Goal: Task Accomplishment & Management: Use online tool/utility

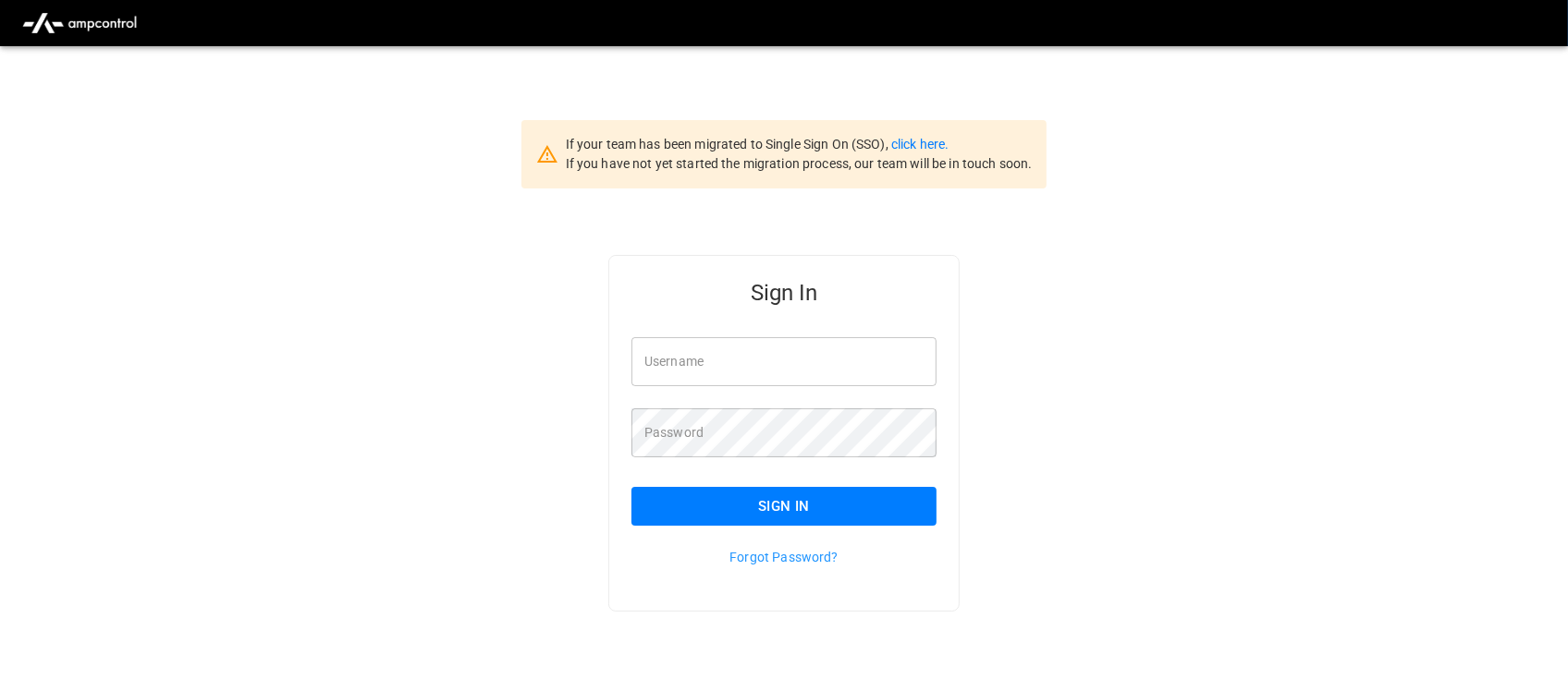
type input "**********"
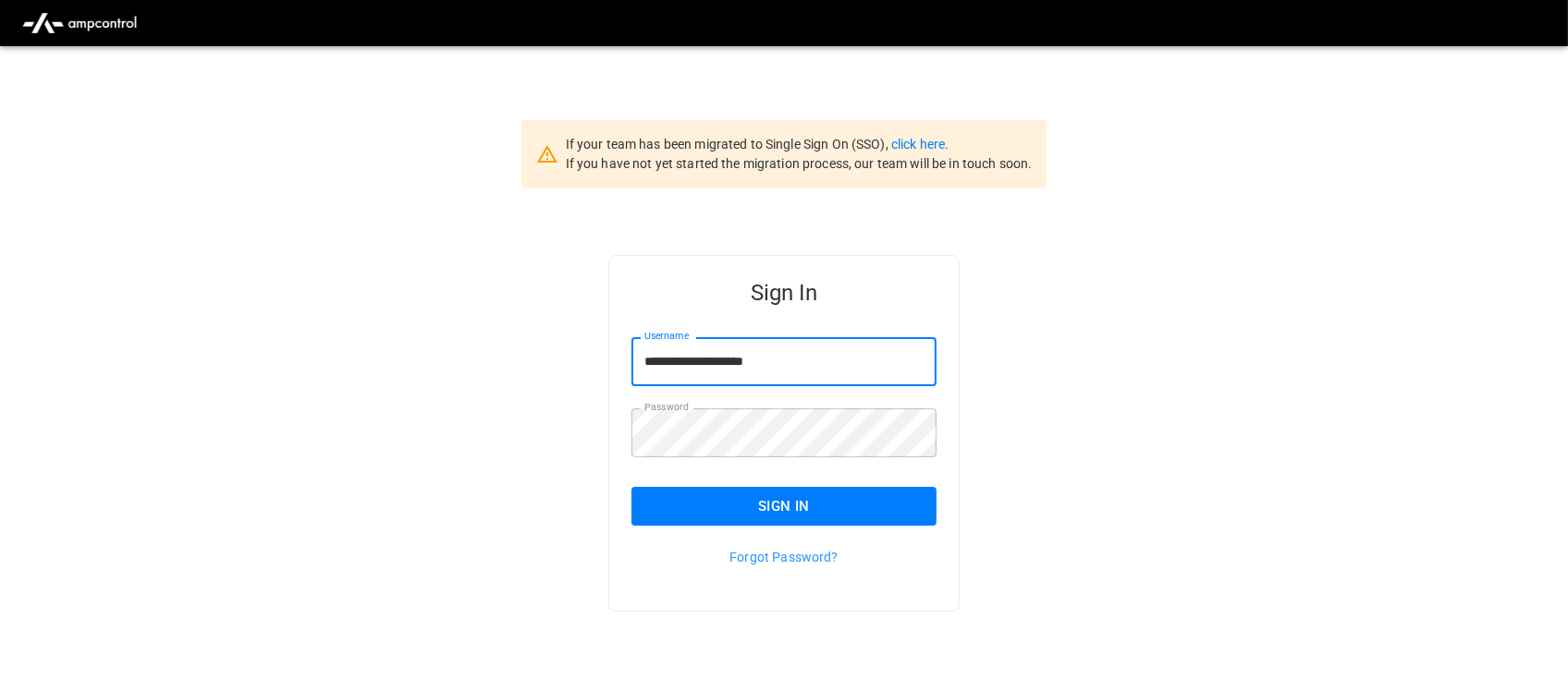
click at [812, 356] on input "**********" at bounding box center [784, 361] width 306 height 49
click at [779, 502] on button "Sign In" at bounding box center [784, 506] width 306 height 39
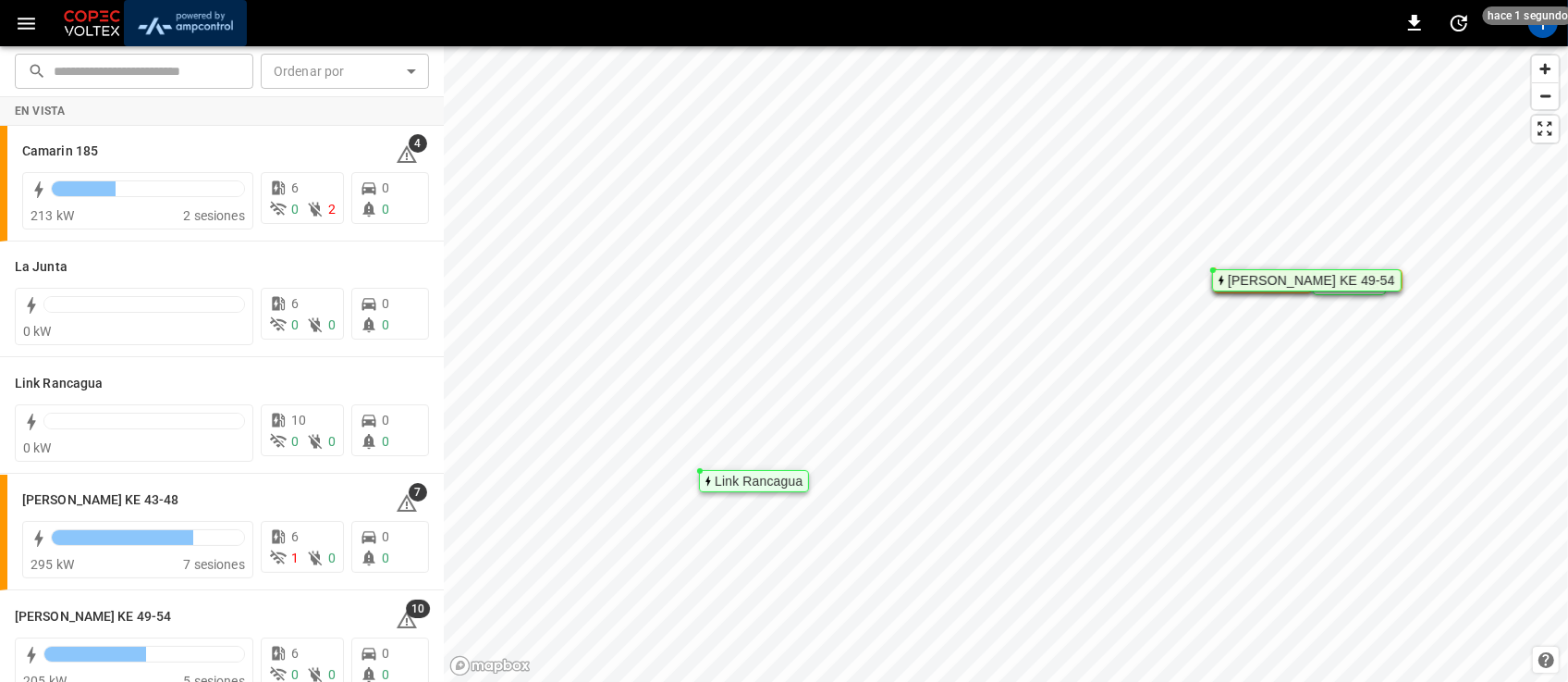
click at [196, 21] on img "menu" at bounding box center [184, 23] width 108 height 35
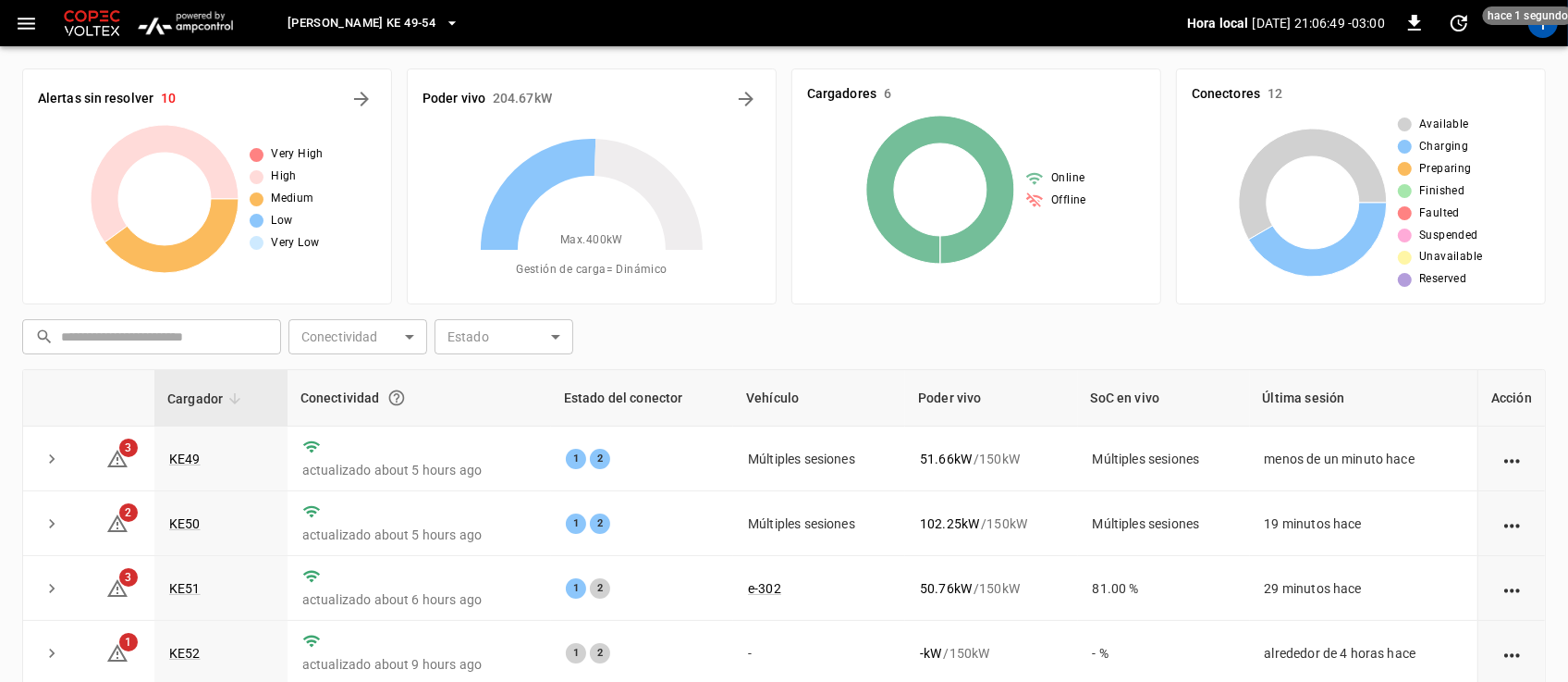
click at [443, 19] on icon "button" at bounding box center [452, 23] width 18 height 18
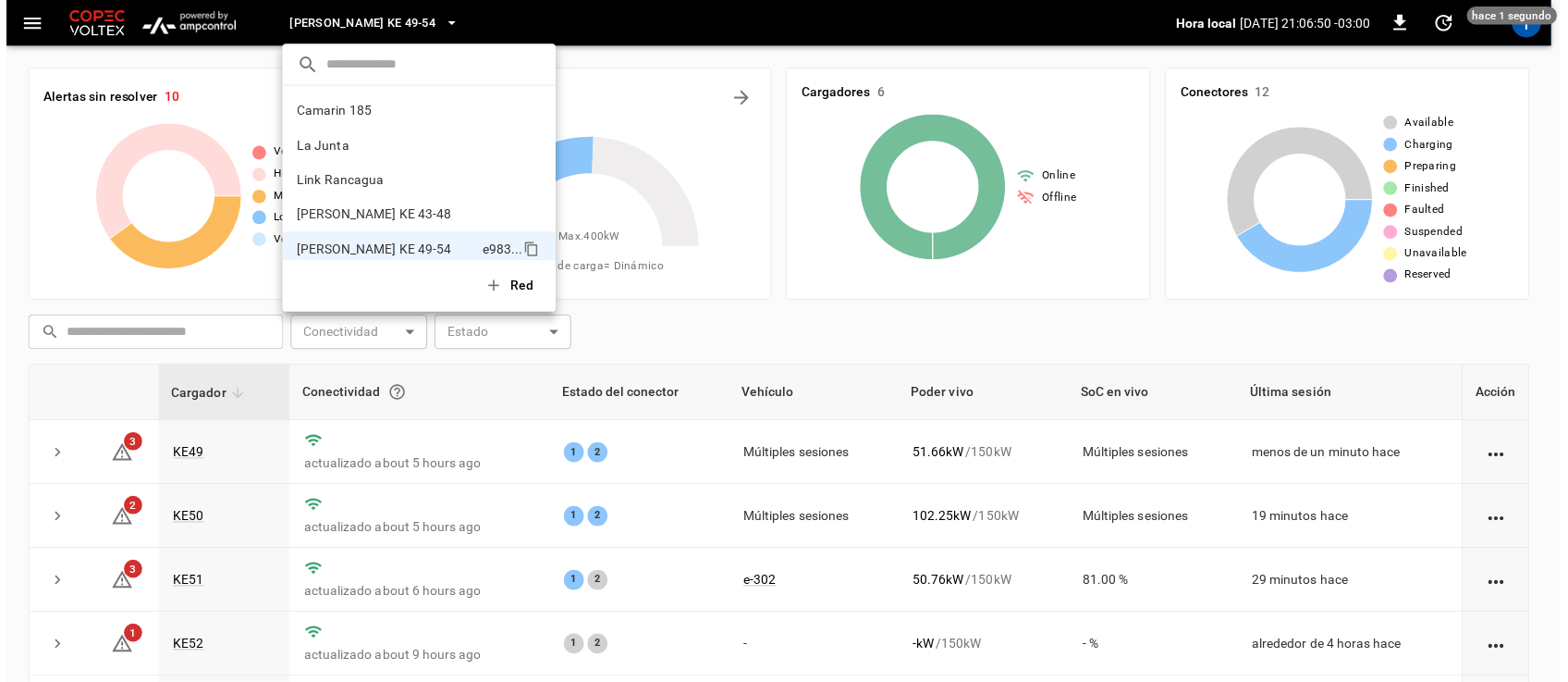
scroll to position [14, 0]
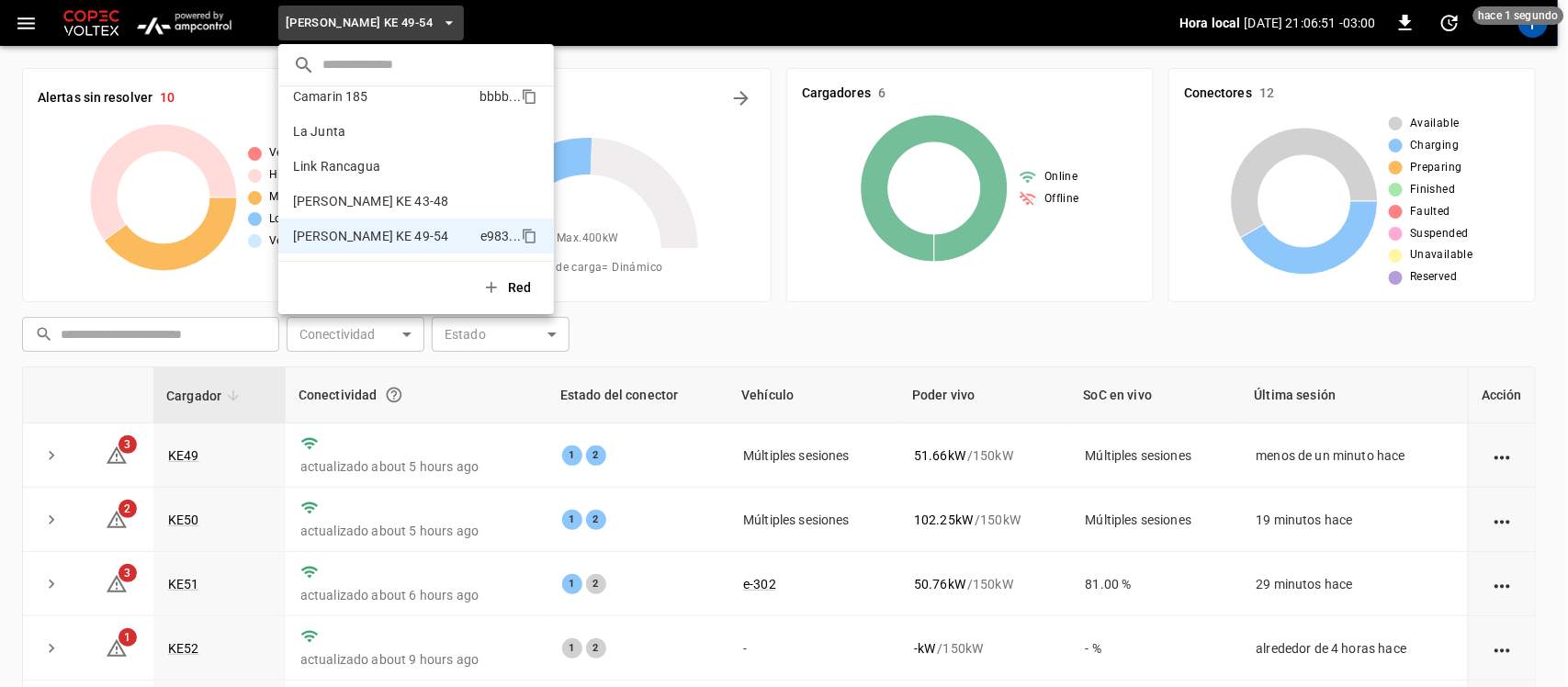
click at [379, 105] on p "Camarin 185" at bounding box center [382, 96] width 179 height 18
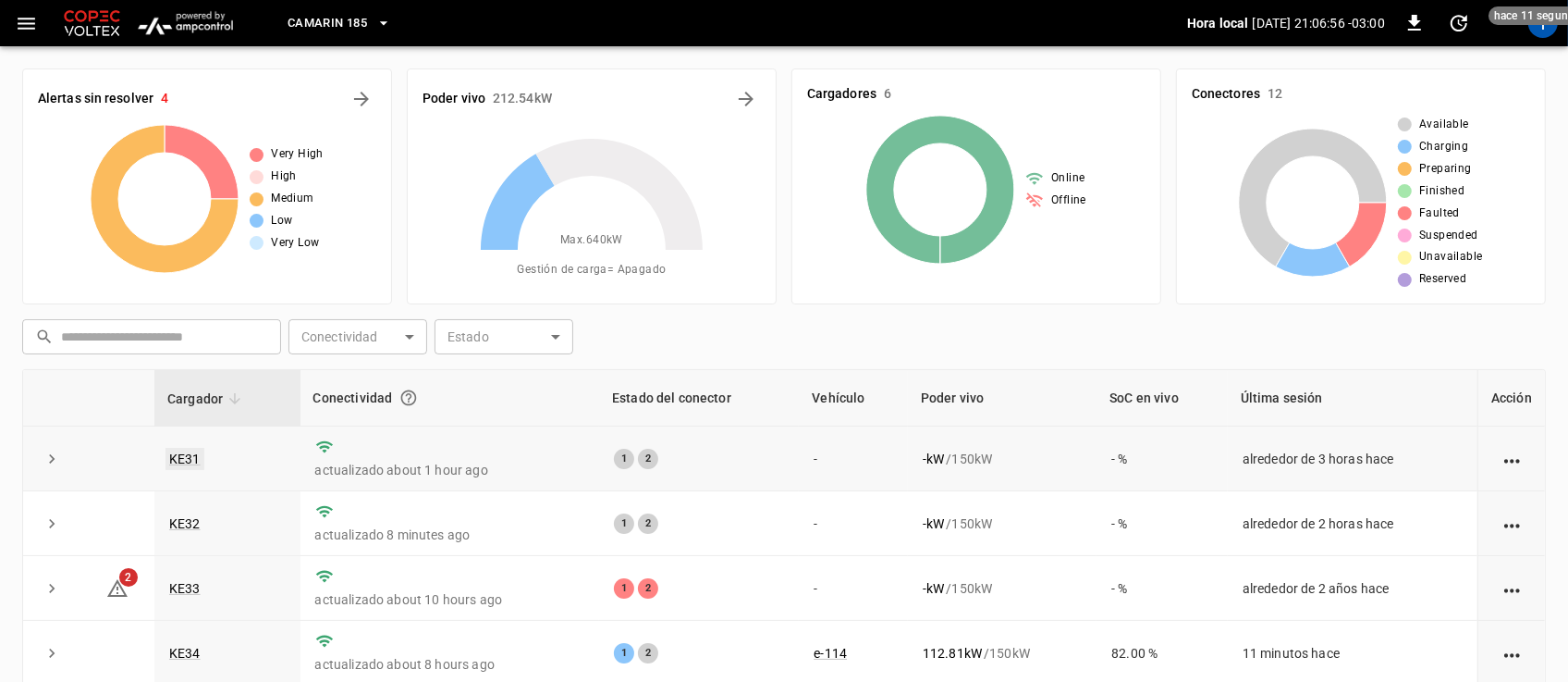
click at [180, 459] on link "KE31" at bounding box center [184, 458] width 39 height 22
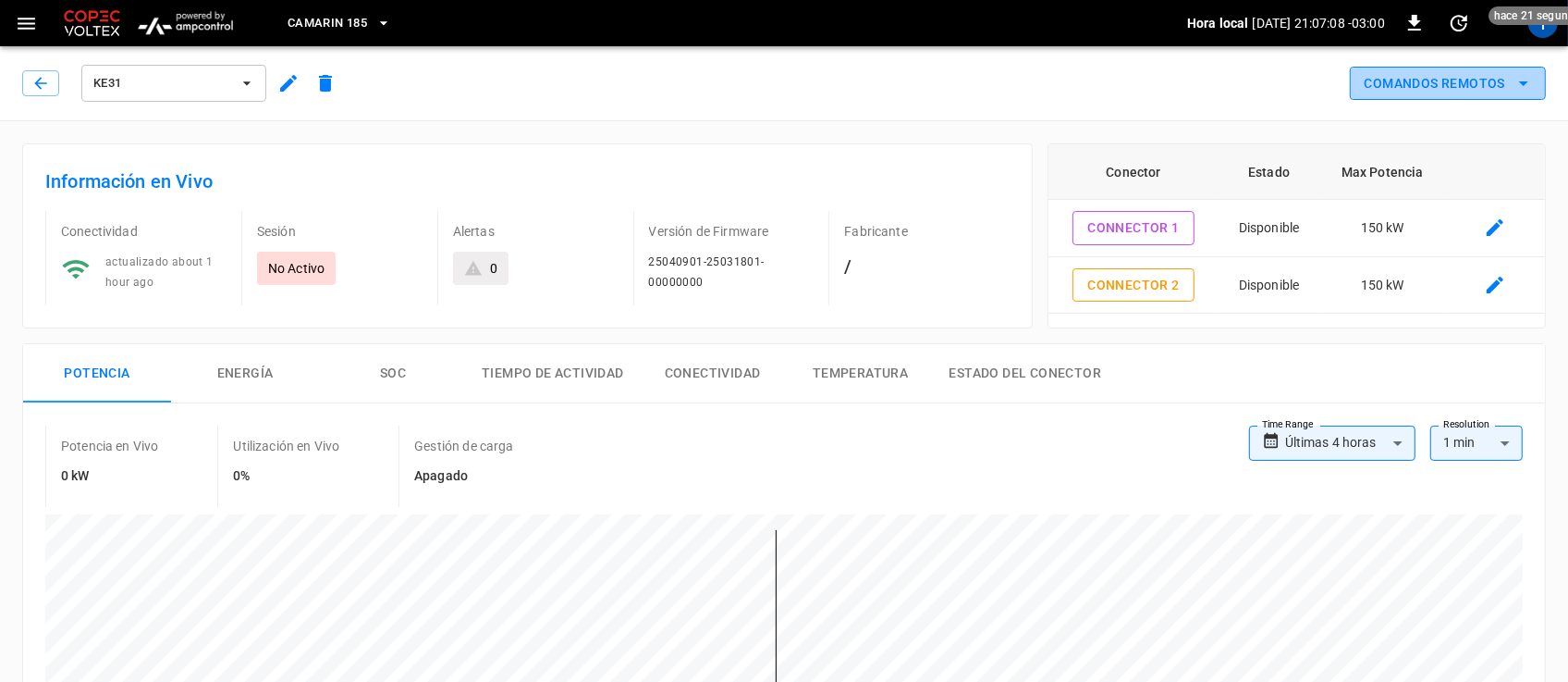
click at [1513, 81] on icon "remote commands options" at bounding box center [1523, 83] width 22 height 22
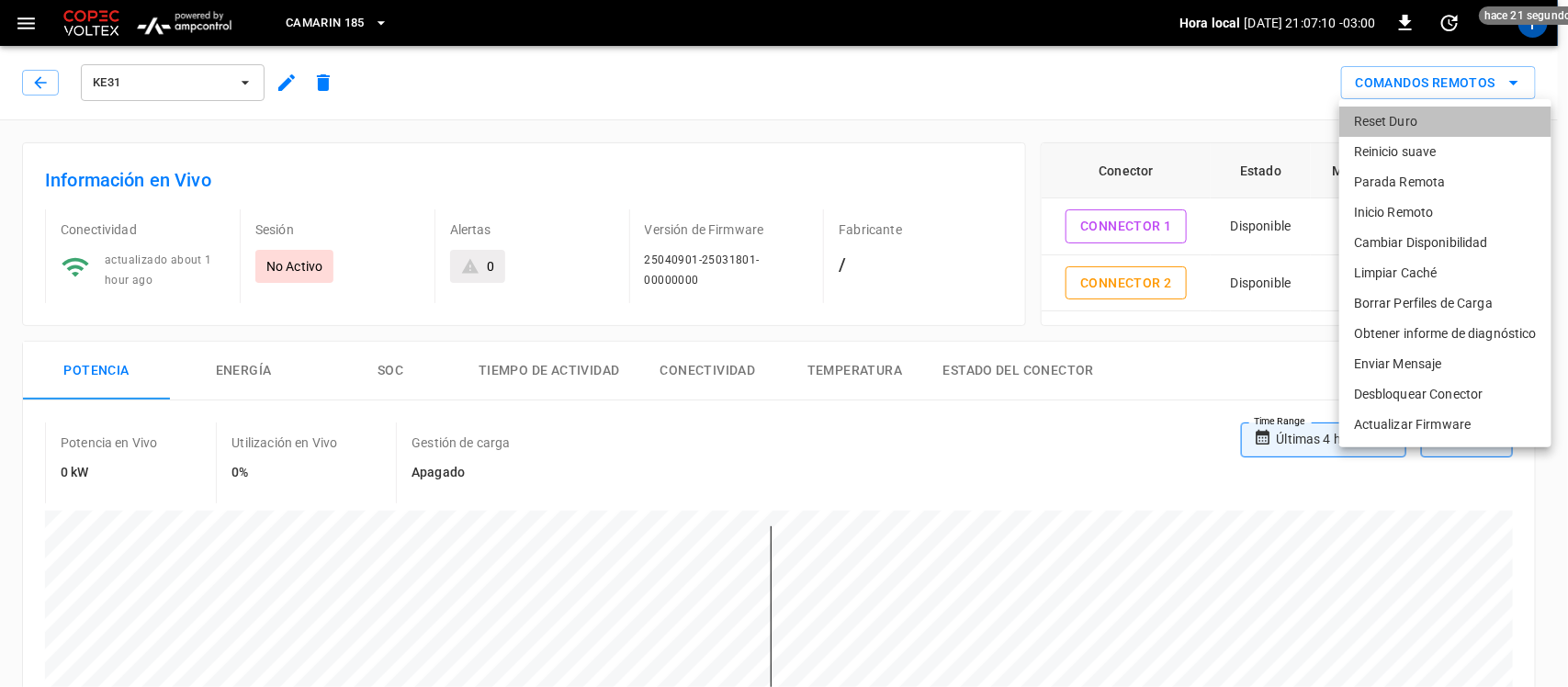
click at [1424, 121] on li "Reset Duro" at bounding box center [1446, 121] width 212 height 30
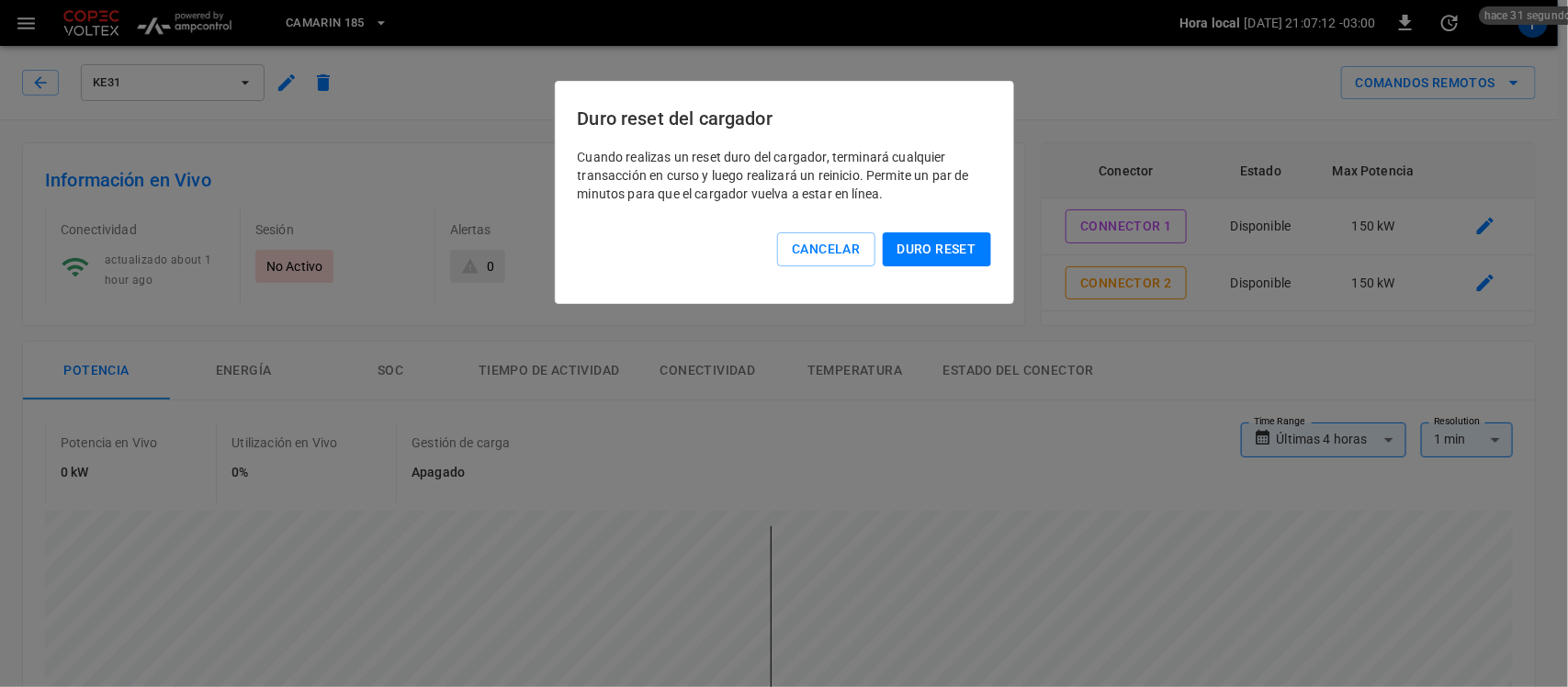
click at [939, 236] on button "Duro reset" at bounding box center [937, 250] width 108 height 34
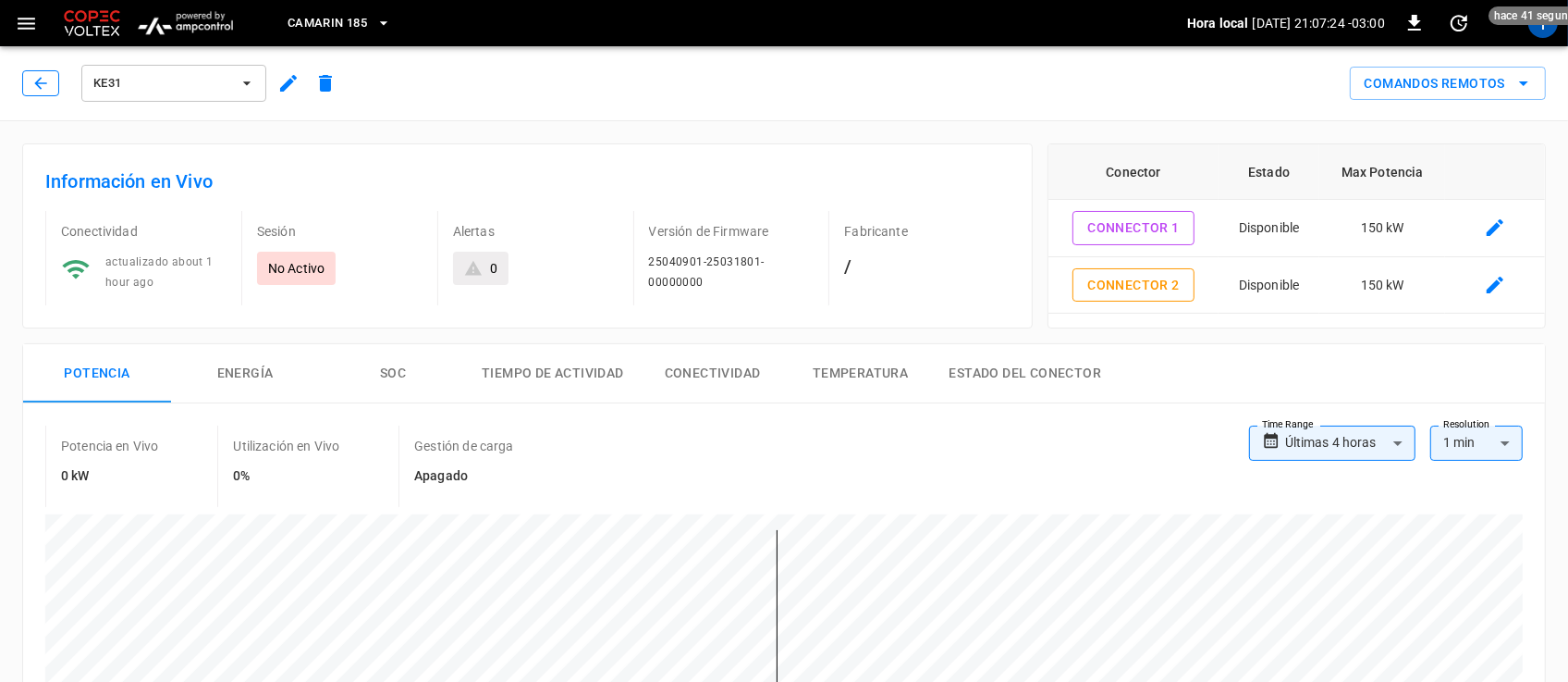
click at [47, 81] on icon "button" at bounding box center [40, 82] width 18 height 18
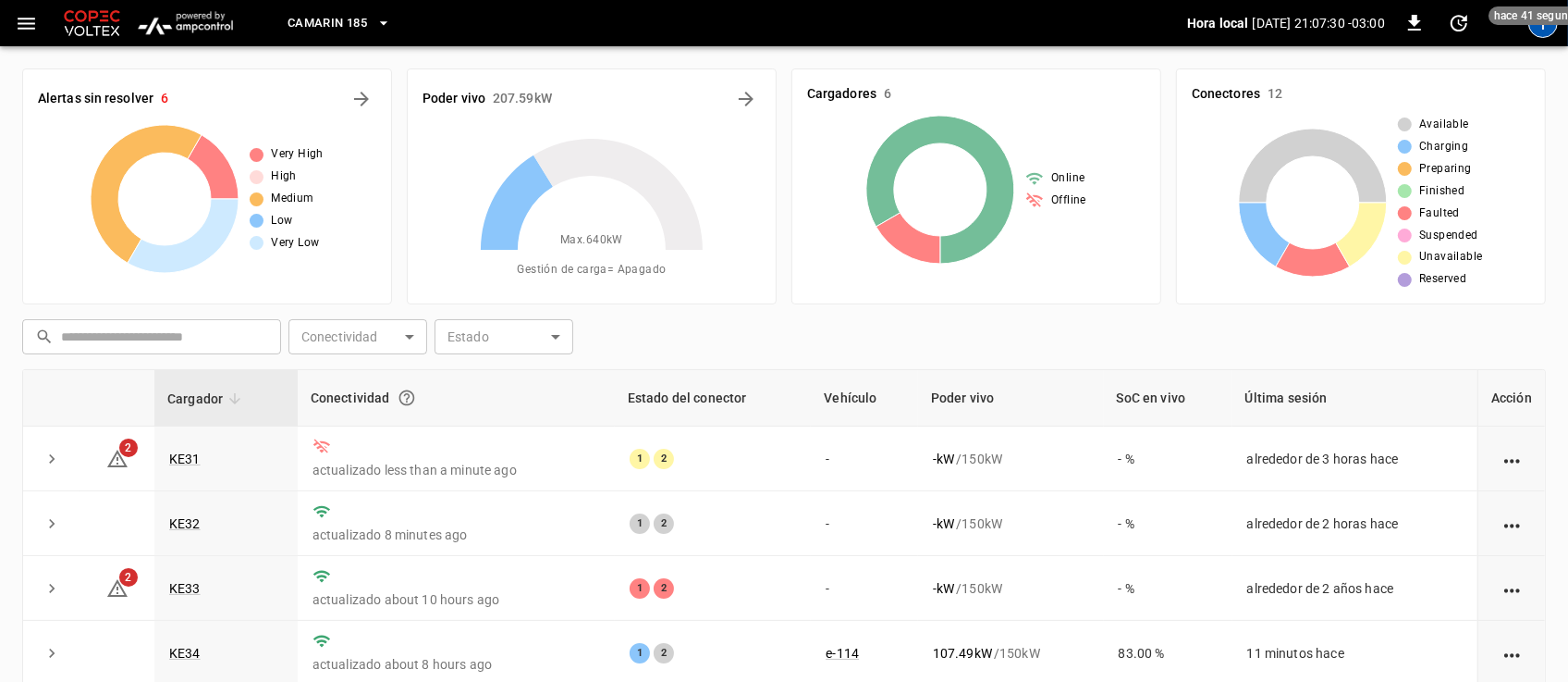
click at [1547, 33] on div "T" at bounding box center [1543, 23] width 30 height 30
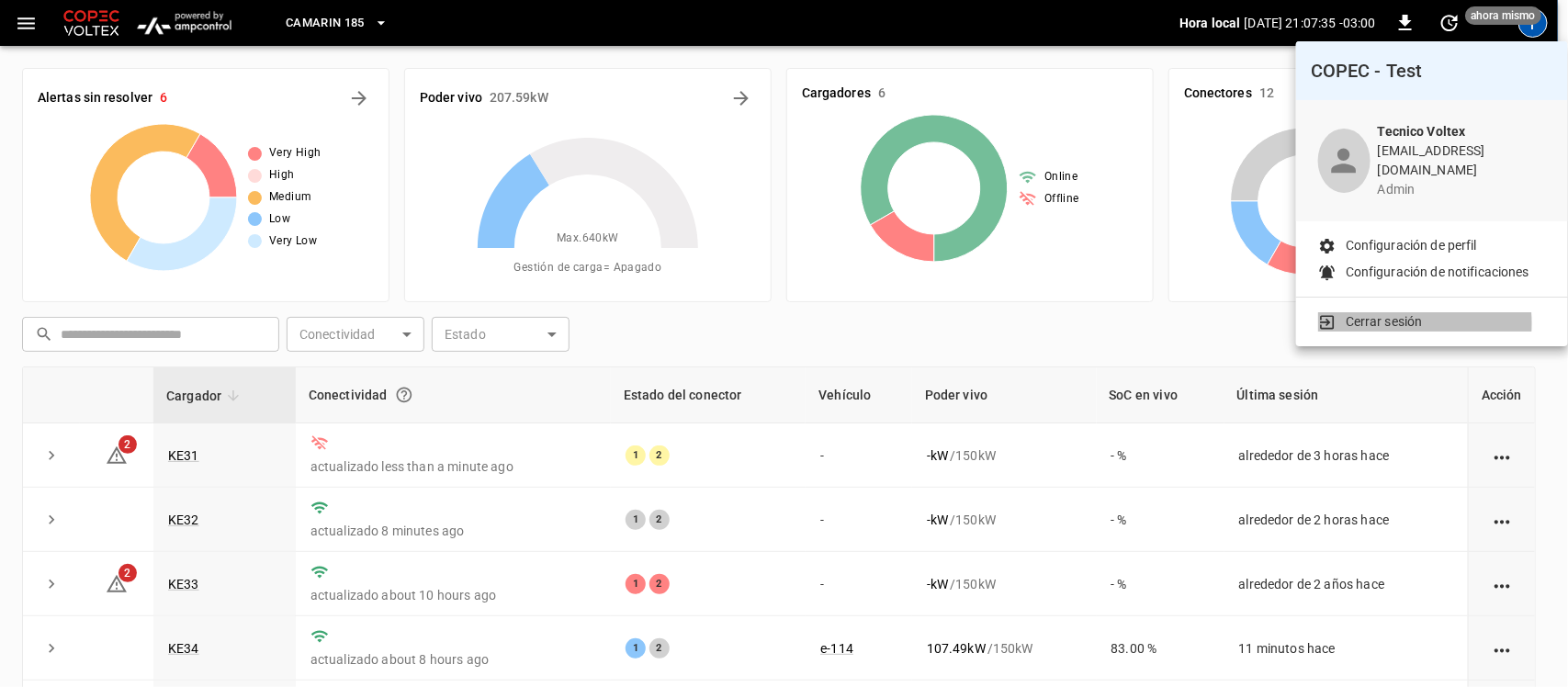
click at [1374, 312] on p "Cerrar sesión" at bounding box center [1384, 322] width 77 height 19
